Goal: Navigation & Orientation: Find specific page/section

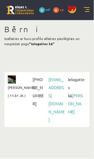
click at [88, 8] on link at bounding box center [87, 10] width 6 height 6
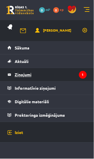
click at [57, 73] on legend "Ziņojumi 1" at bounding box center [51, 74] width 72 height 13
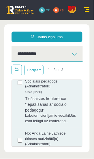
scroll to position [87, 0]
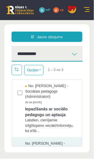
click at [88, 10] on link at bounding box center [87, 10] width 6 height 6
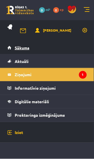
click at [55, 47] on link "Sākums" at bounding box center [46, 47] width 79 height 13
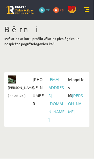
click at [86, 11] on link at bounding box center [87, 10] width 6 height 6
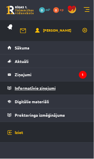
click at [60, 88] on legend "Informatīvie ziņojumi 0" at bounding box center [51, 88] width 72 height 13
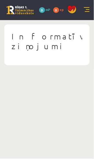
click at [87, 10] on link at bounding box center [87, 10] width 6 height 6
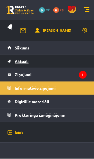
click at [52, 61] on link "Aktuāli" at bounding box center [46, 61] width 79 height 13
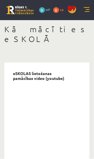
click at [86, 8] on link at bounding box center [87, 10] width 6 height 6
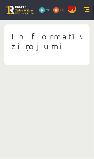
click at [86, 3] on div "0 Dāvanas 0 mP 0 xp" at bounding box center [47, 10] width 94 height 20
click at [84, 9] on link at bounding box center [87, 10] width 6 height 6
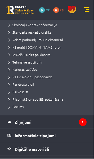
scroll to position [88, 0]
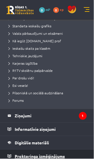
click at [58, 154] on span "Proktoringa izmēģinājums" at bounding box center [40, 156] width 50 height 5
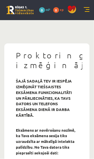
click at [87, 7] on link at bounding box center [87, 10] width 6 height 6
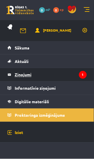
click at [59, 76] on legend "Ziņojumi 1" at bounding box center [51, 74] width 72 height 13
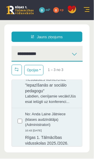
scroll to position [1, 0]
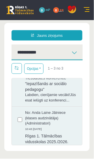
click at [59, 10] on link "0 xp" at bounding box center [59, 9] width 13 height 5
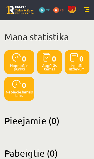
click at [71, 8] on span at bounding box center [71, 9] width 9 height 9
click at [88, 7] on link at bounding box center [87, 10] width 6 height 6
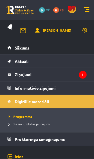
click at [51, 47] on link "Sākums" at bounding box center [46, 47] width 79 height 13
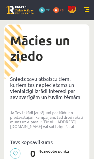
click at [42, 7] on div "0 mP" at bounding box center [44, 10] width 11 height 6
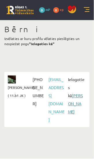
click at [73, 96] on link "[PERSON_NAME]" at bounding box center [75, 103] width 15 height 21
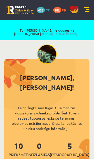
click at [88, 10] on link at bounding box center [87, 10] width 6 height 6
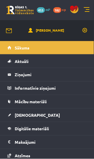
click at [42, 13] on div "453 mP" at bounding box center [43, 10] width 13 height 6
click at [44, 12] on div "453 mP" at bounding box center [43, 10] width 13 height 6
click at [57, 48] on link "Sākums" at bounding box center [46, 47] width 79 height 13
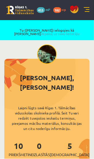
click at [43, 10] on span "453" at bounding box center [41, 10] width 8 height 6
click at [62, 10] on link "182 xp" at bounding box center [61, 9] width 16 height 5
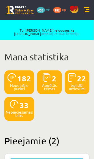
click at [88, 9] on link at bounding box center [87, 10] width 6 height 6
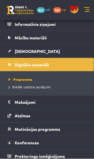
scroll to position [278, 0]
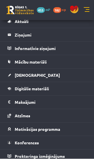
scroll to position [290, 0]
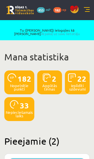
scroll to position [290, 0]
